Goal: Task Accomplishment & Management: Use online tool/utility

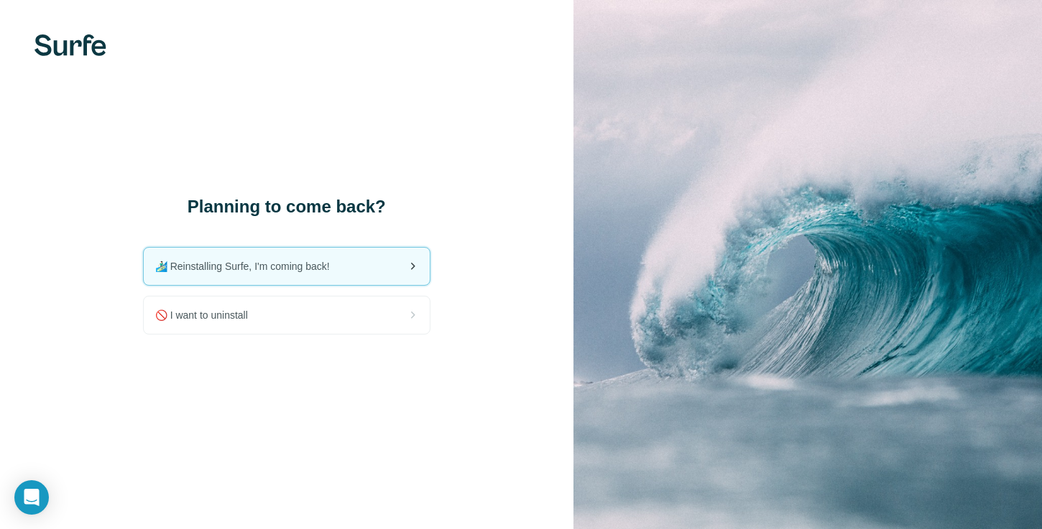
click at [314, 264] on span "🏄🏻‍♂️ Reinstalling Surfe, I'm coming back!" at bounding box center [248, 266] width 186 height 14
